Goal: Task Accomplishment & Management: Use online tool/utility

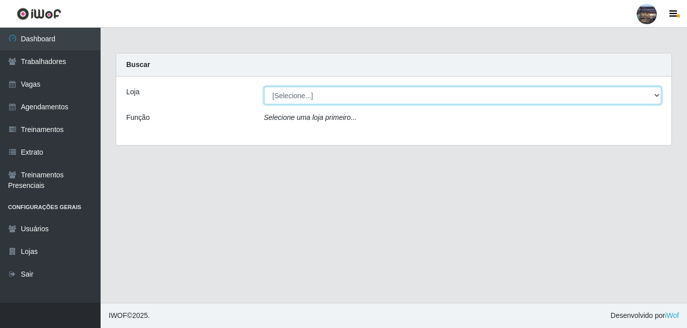
click at [463, 102] on select "[Selecione...] Gostinho da Roça" at bounding box center [463, 96] width 398 height 18
select select "303"
click at [264, 87] on select "[Selecione...] Gostinho da Roça" at bounding box center [463, 96] width 398 height 18
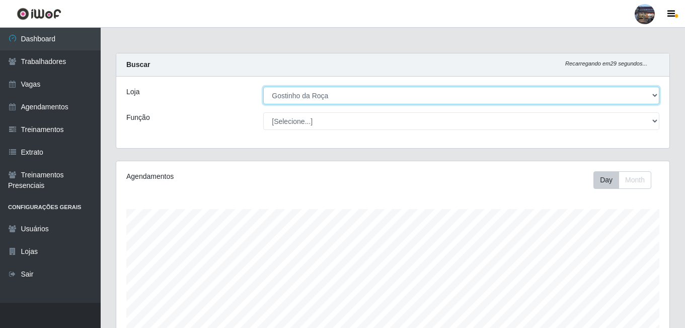
scroll to position [209, 553]
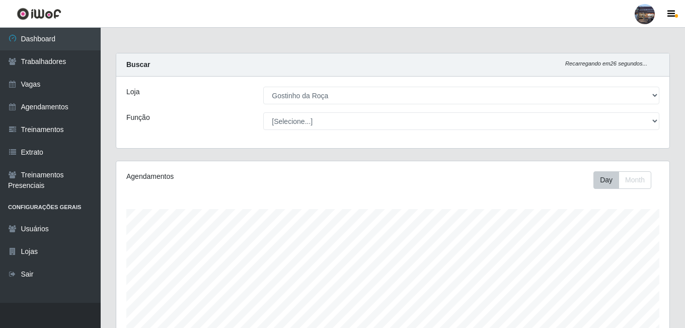
click at [557, 27] on div "Perfil Alterar Senha Sair Dashboard Trabalhadores Vagas Agendamentos Treinament…" at bounding box center [342, 289] width 685 height 579
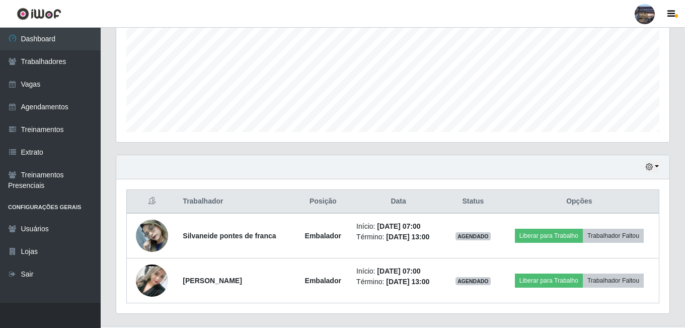
scroll to position [251, 0]
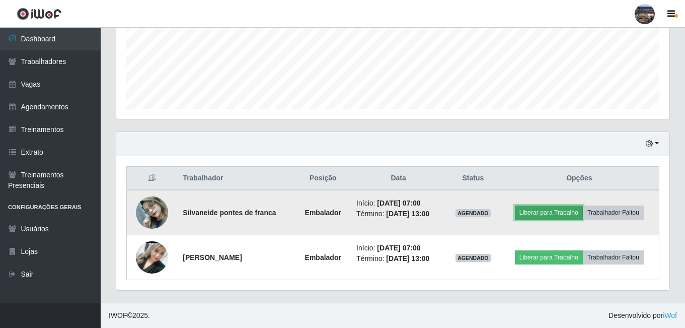
click at [542, 213] on button "Liberar para Trabalho" at bounding box center [549, 212] width 68 height 14
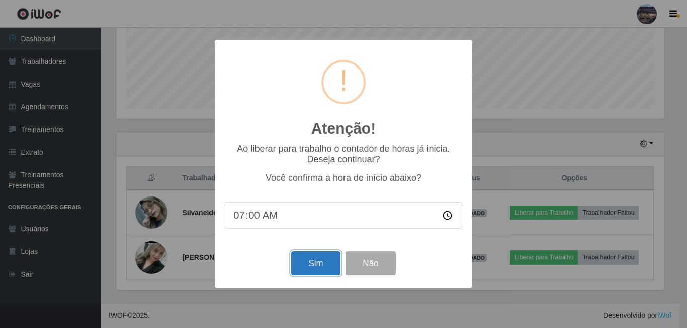
click at [314, 267] on button "Sim" at bounding box center [315, 263] width 49 height 24
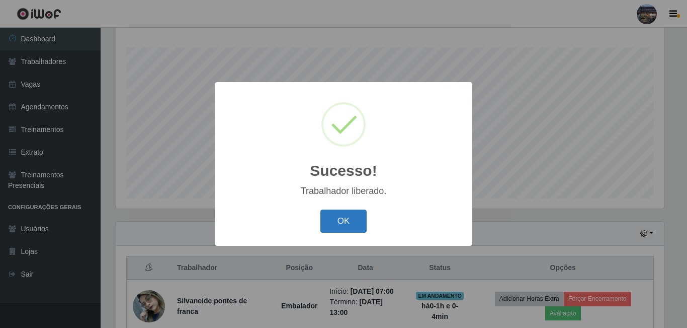
click at [341, 223] on button "OK" at bounding box center [344, 221] width 47 height 24
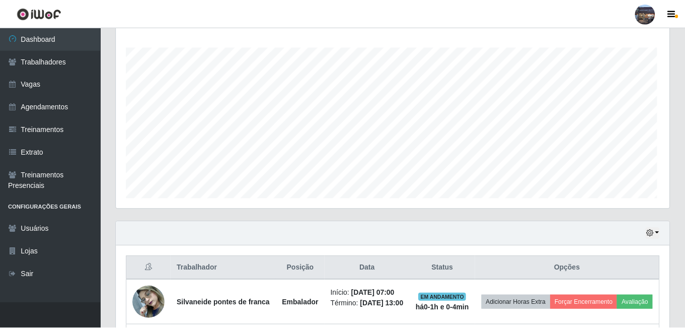
scroll to position [209, 553]
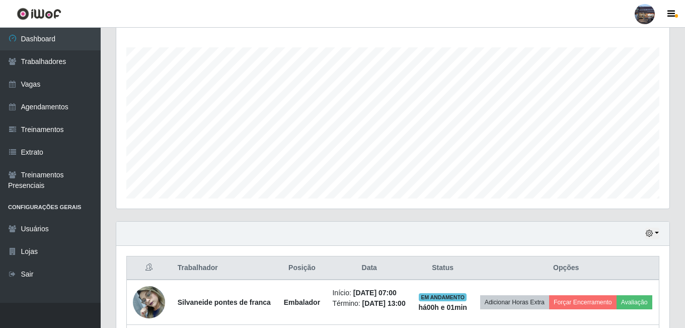
drag, startPoint x: 684, startPoint y: 63, endPoint x: 686, endPoint y: 89, distance: 25.2
click at [685, 89] on html "Perfil Alterar Senha Sair Dashboard Trabalhadores Vagas Agendamentos Treinament…" at bounding box center [342, 127] width 685 height 579
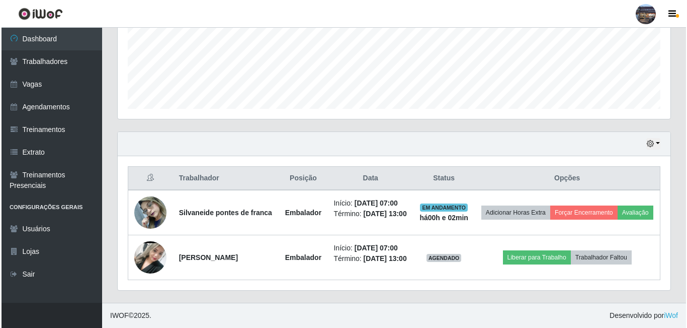
scroll to position [266, 0]
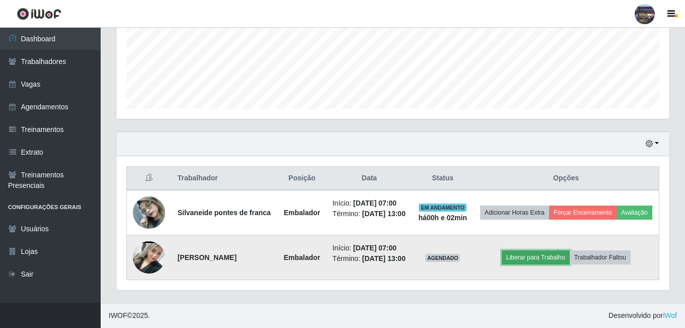
click at [547, 252] on button "Liberar para Trabalho" at bounding box center [536, 257] width 68 height 14
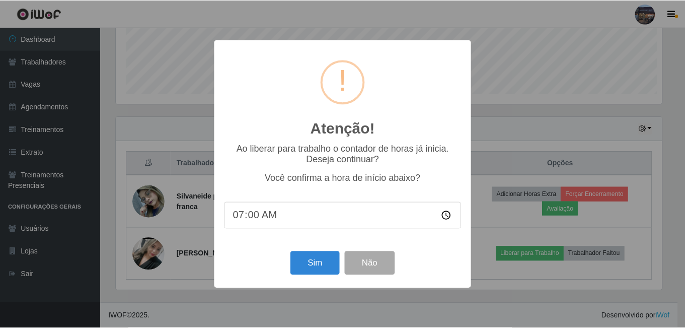
scroll to position [209, 548]
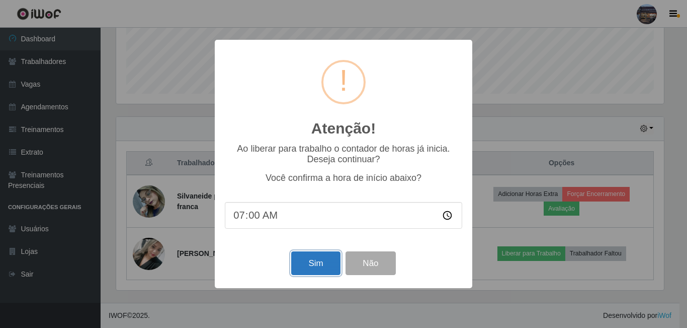
click at [311, 268] on button "Sim" at bounding box center [315, 263] width 49 height 24
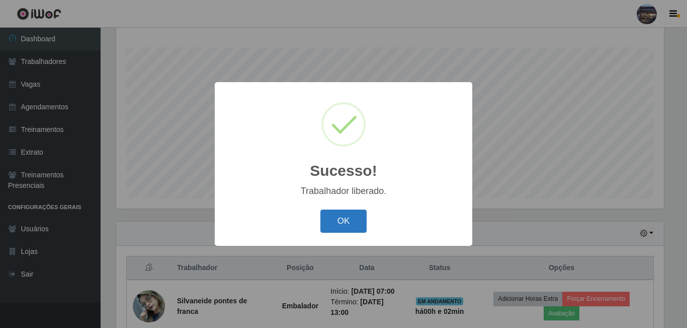
click at [336, 221] on button "OK" at bounding box center [344, 221] width 47 height 24
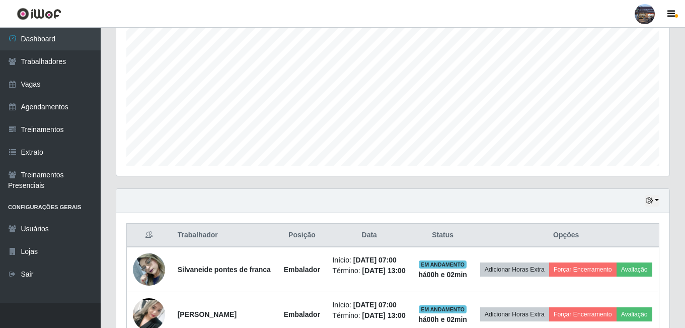
scroll to position [212, 0]
